Goal: Browse casually

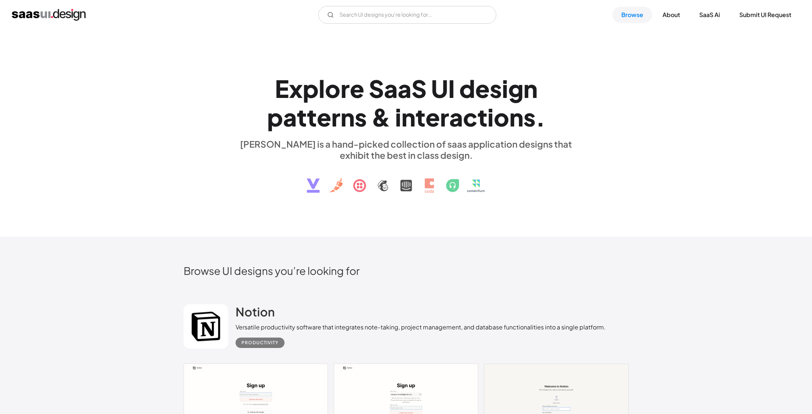
scroll to position [410, 0]
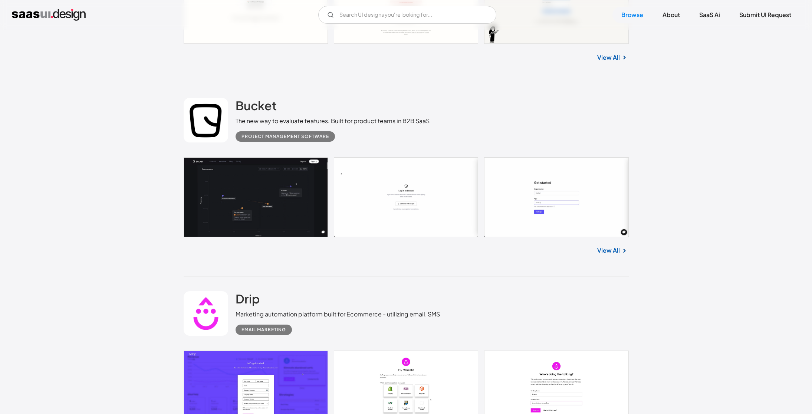
click at [260, 202] on link at bounding box center [406, 196] width 445 height 79
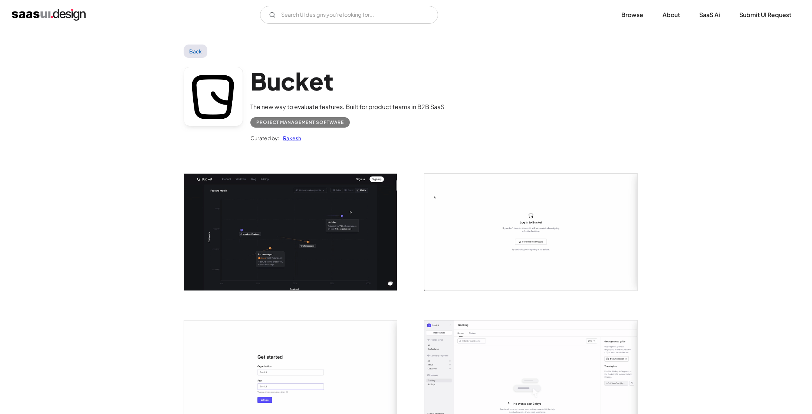
click at [307, 243] on img "open lightbox" at bounding box center [290, 232] width 213 height 117
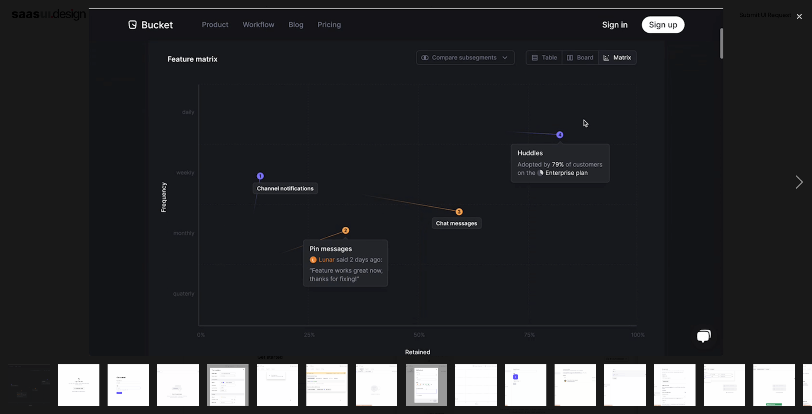
click at [748, 263] on div at bounding box center [406, 182] width 812 height 348
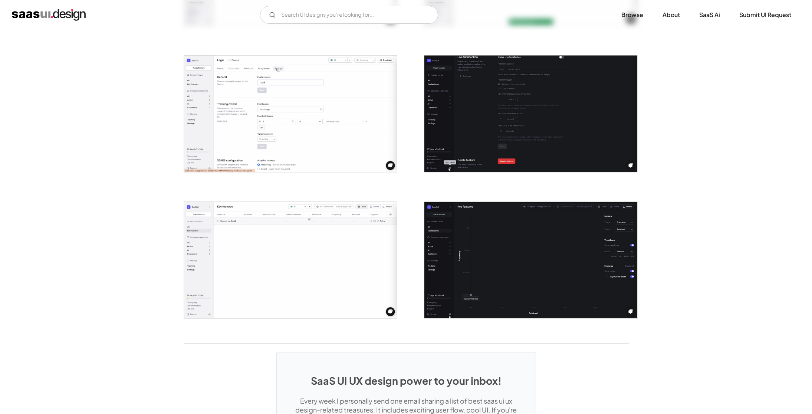
scroll to position [1362, 0]
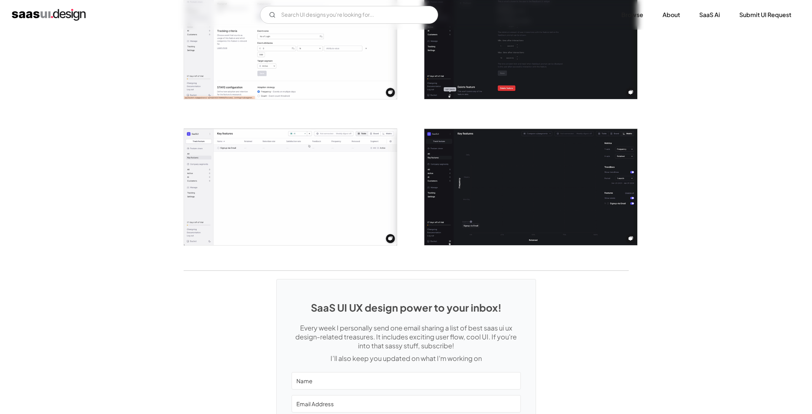
click at [520, 174] on img "open lightbox" at bounding box center [530, 187] width 213 height 117
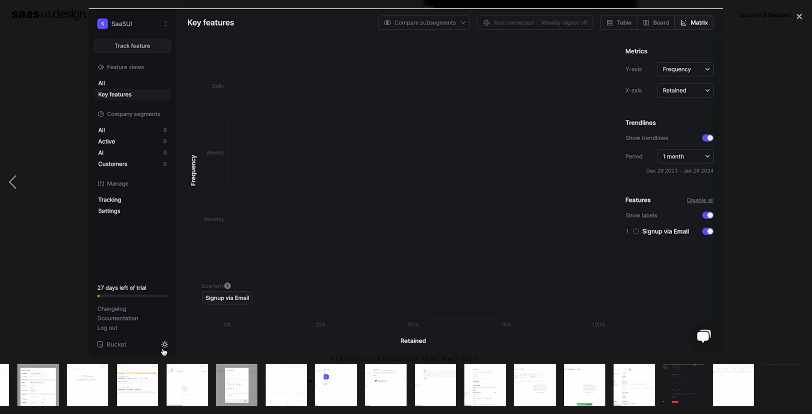
scroll to position [0, 190]
click at [704, 207] on img at bounding box center [406, 182] width 635 height 348
